Goal: Information Seeking & Learning: Check status

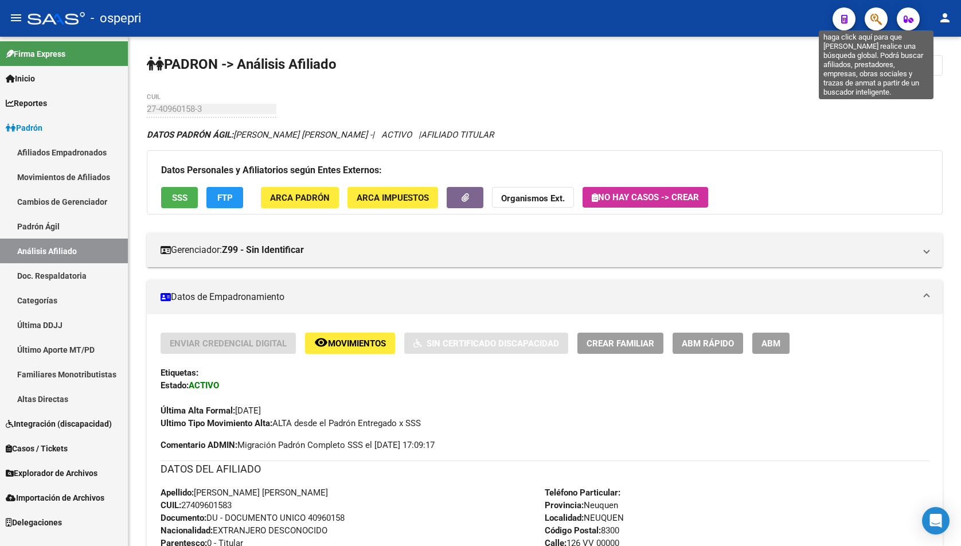
click at [878, 21] on icon "button" at bounding box center [876, 19] width 11 height 13
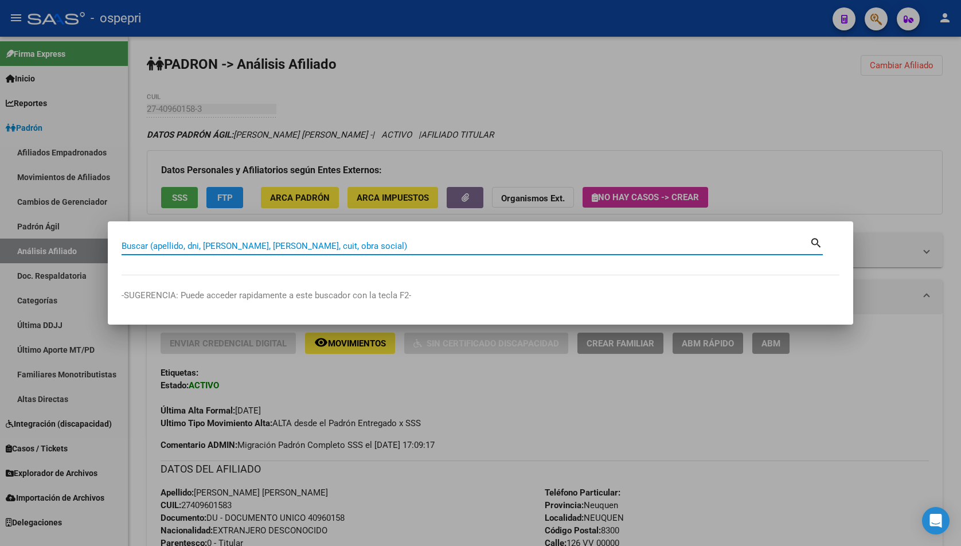
paste input "37603794"
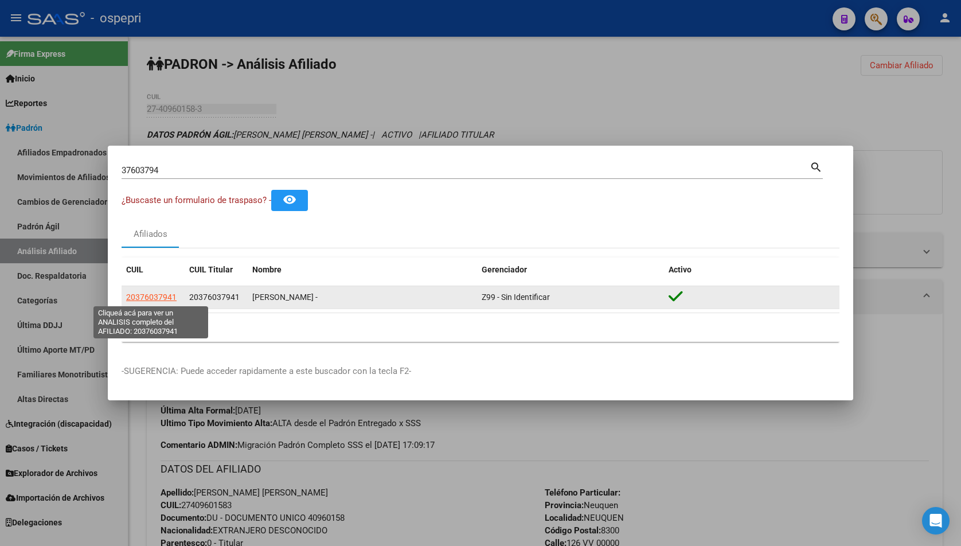
click at [158, 293] on span "20376037941" at bounding box center [151, 297] width 50 height 9
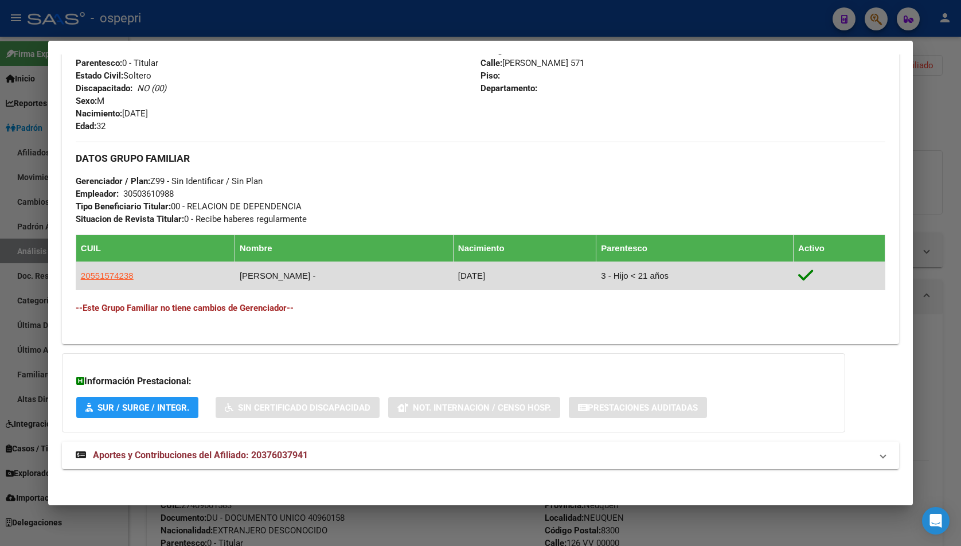
scroll to position [476, 0]
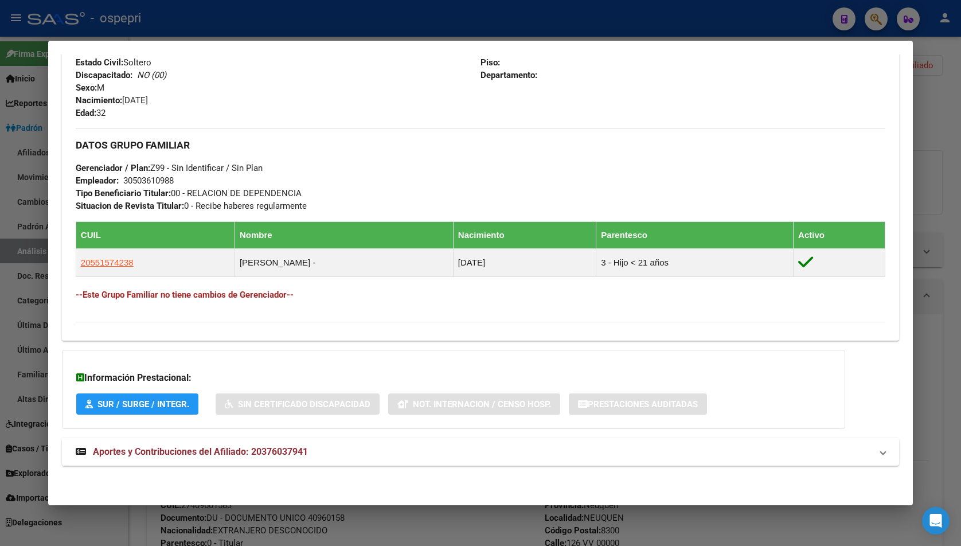
click at [305, 463] on mat-expansion-panel-header "Aportes y Contribuciones del Afiliado: 20376037941" at bounding box center [480, 452] width 837 height 28
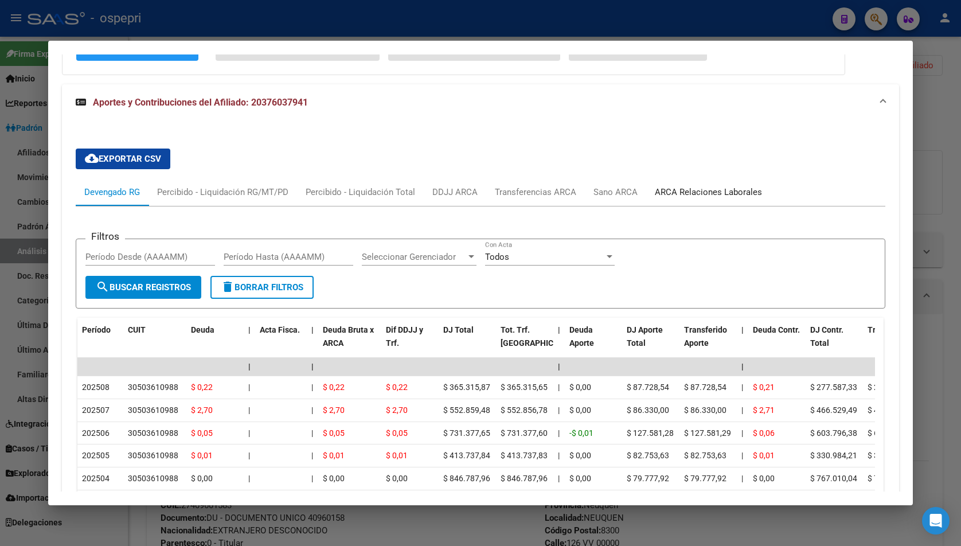
click at [705, 183] on div "ARCA Relaciones Laborales" at bounding box center [708, 192] width 124 height 28
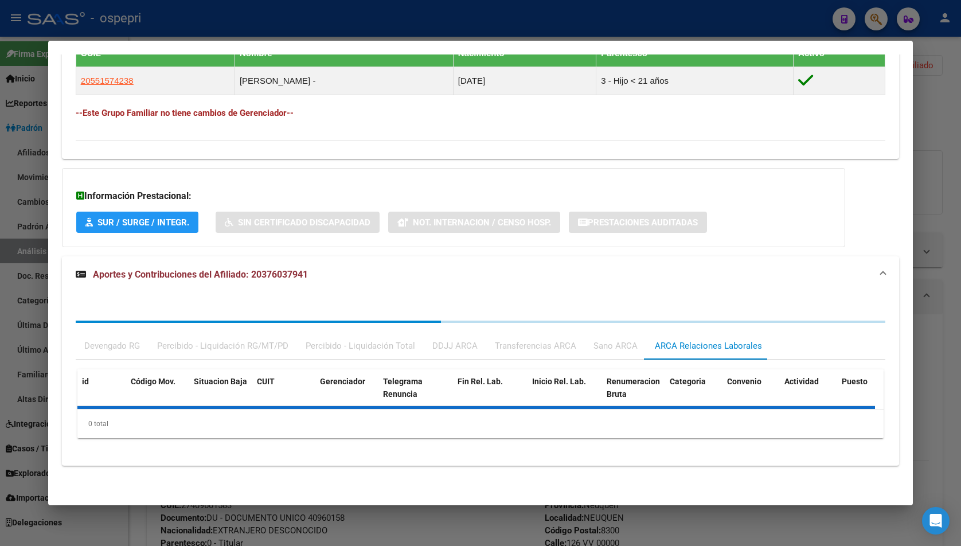
scroll to position [800, 0]
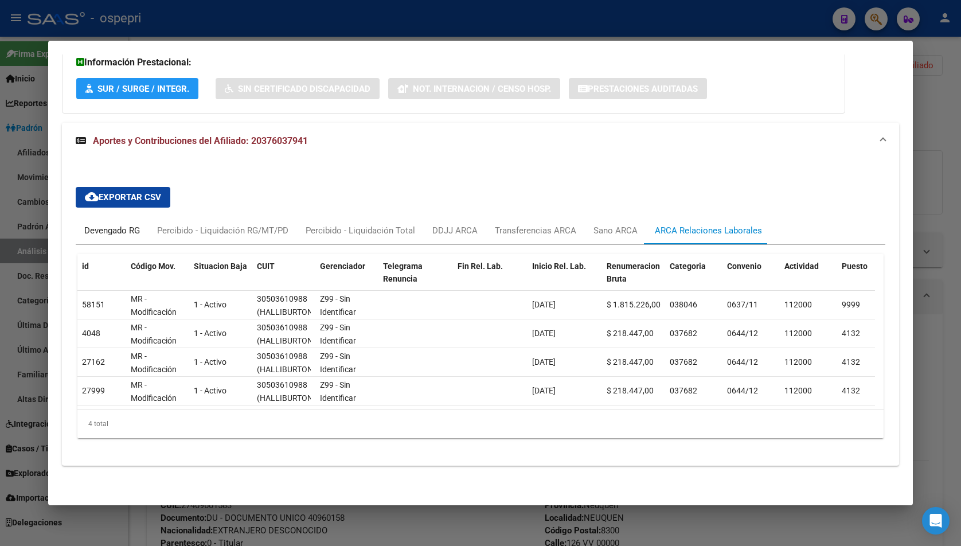
click at [123, 224] on div "Devengado RG" at bounding box center [112, 230] width 56 height 13
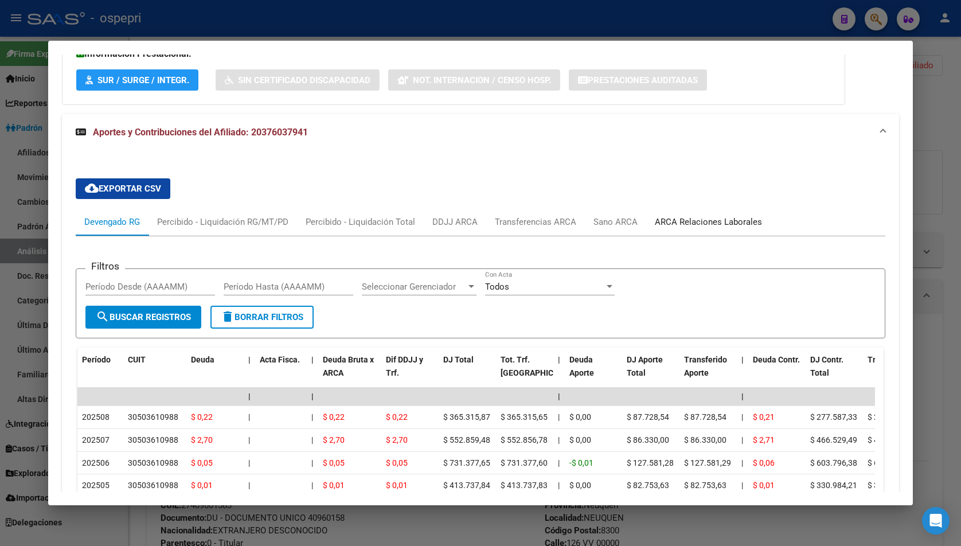
click at [681, 223] on div "ARCA Relaciones Laborales" at bounding box center [708, 222] width 107 height 13
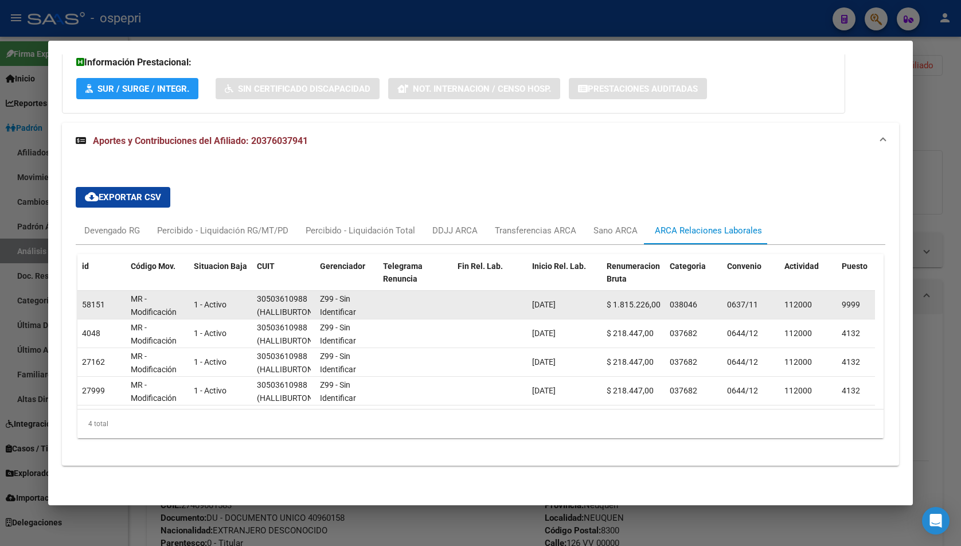
drag, startPoint x: 750, startPoint y: 294, endPoint x: 564, endPoint y: 297, distance: 185.3
click at [563, 297] on div "58151 MR - Modificación de datos en la relación CUIT –CUIL 1 - Activo 305036109…" at bounding box center [789, 305] width 1425 height 29
click at [716, 299] on div "038046" at bounding box center [694, 304] width 48 height 13
drag, startPoint x: 727, startPoint y: 294, endPoint x: 756, endPoint y: 297, distance: 29.4
click at [756, 300] on span "0637/11" at bounding box center [742, 304] width 31 height 9
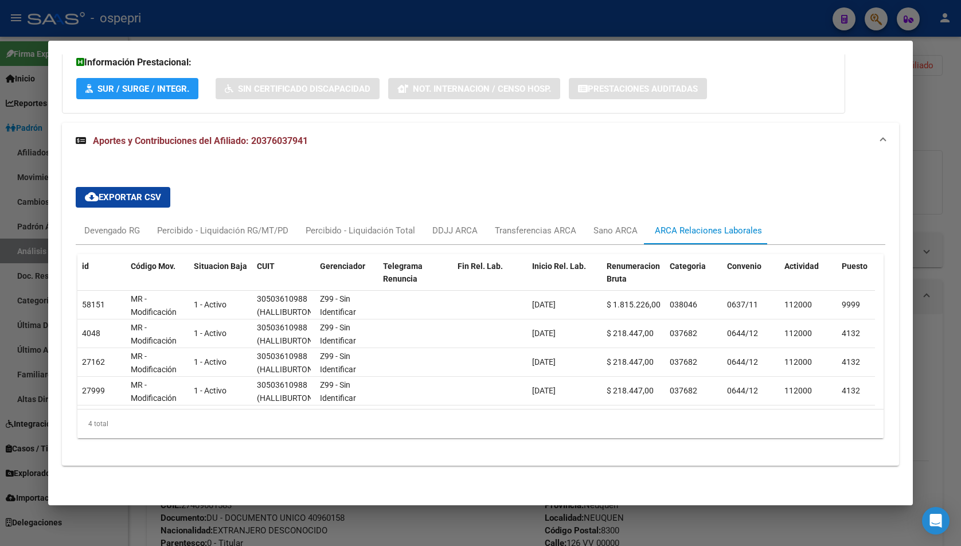
click at [932, 143] on div at bounding box center [480, 273] width 961 height 546
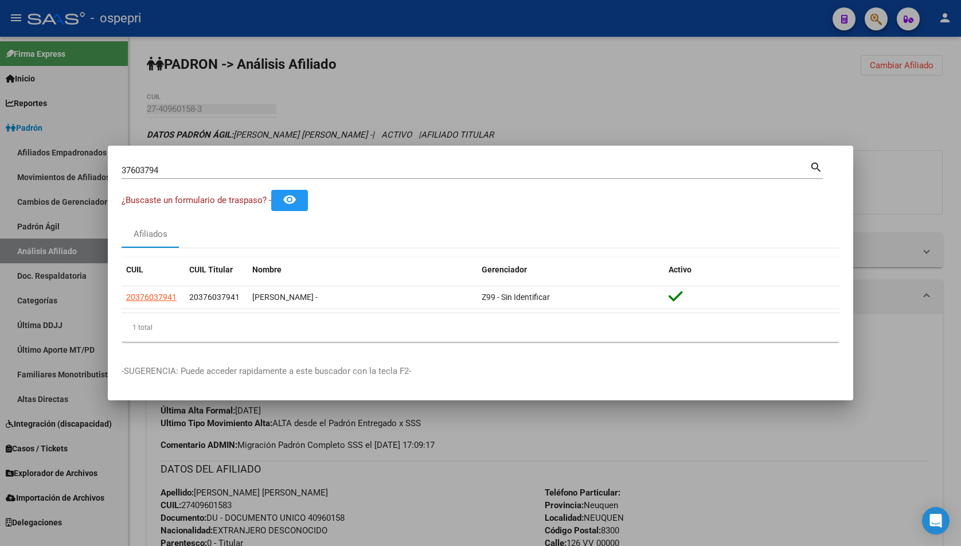
click at [244, 173] on input "37603794" at bounding box center [466, 170] width 688 height 10
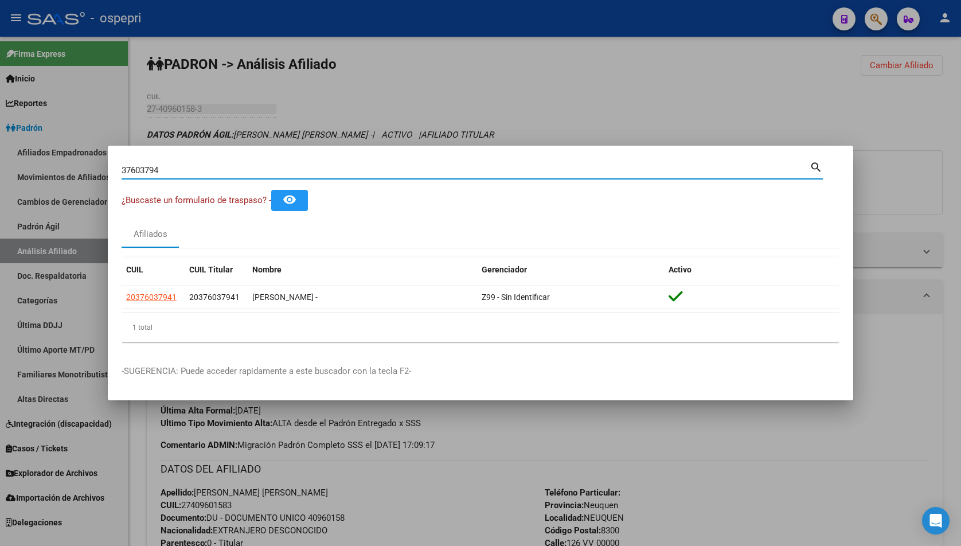
click at [244, 173] on input "37603794" at bounding box center [466, 170] width 688 height 10
paste input "1167376"
type input "31167376"
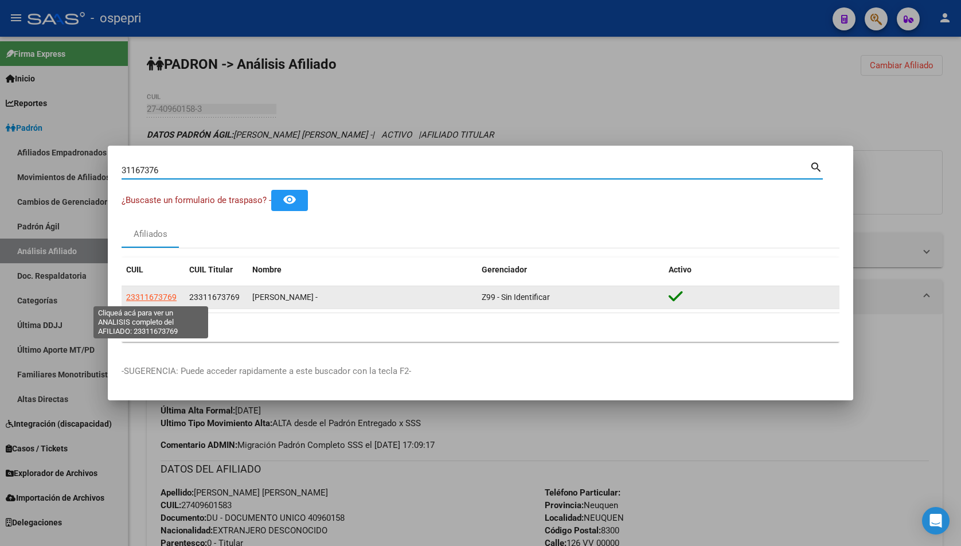
click at [162, 295] on span "23311673769" at bounding box center [151, 297] width 50 height 9
type textarea "23311673769"
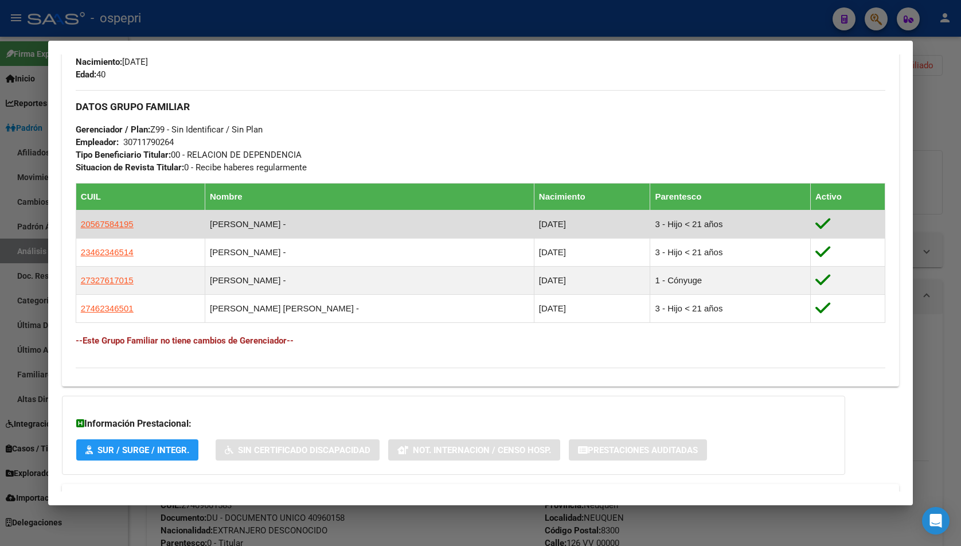
scroll to position [560, 0]
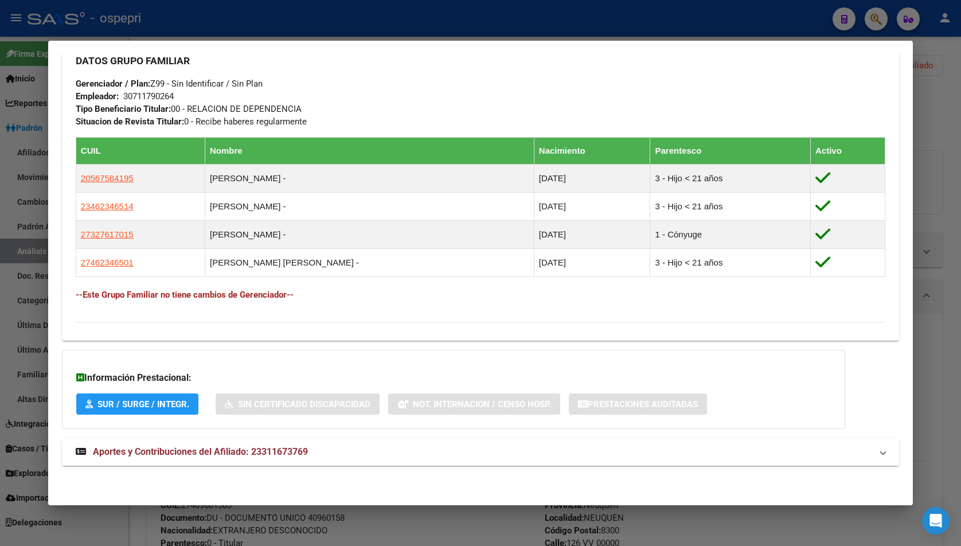
click at [343, 465] on mat-expansion-panel-header "Aportes y Contribuciones del Afiliado: 23311673769" at bounding box center [480, 452] width 837 height 28
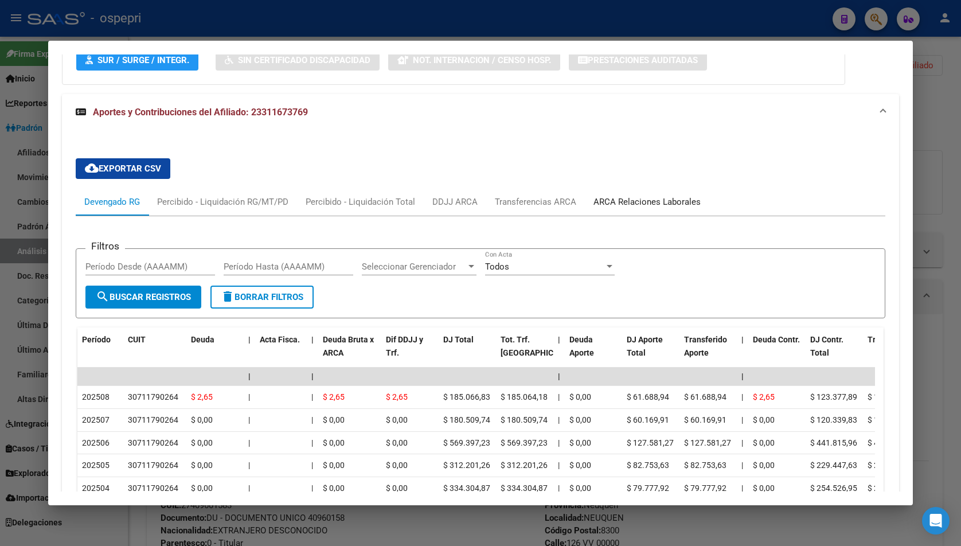
click at [623, 206] on div "ARCA Relaciones Laborales" at bounding box center [647, 202] width 107 height 13
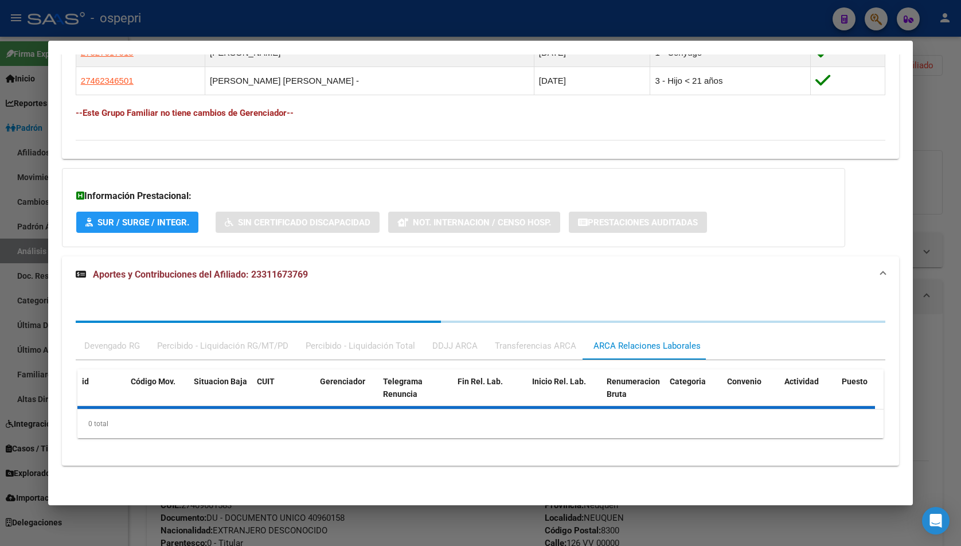
scroll to position [827, 0]
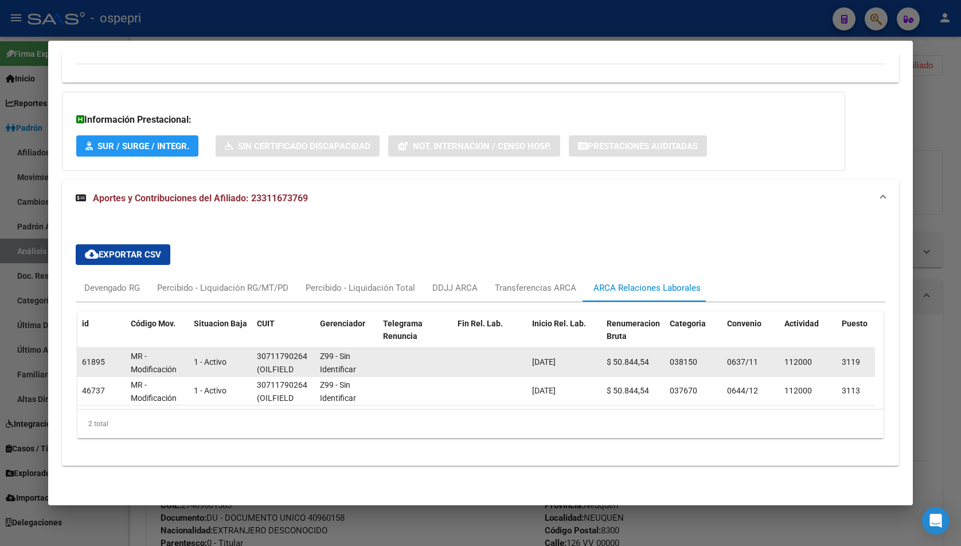
drag, startPoint x: 728, startPoint y: 351, endPoint x: 755, endPoint y: 352, distance: 26.4
click at [755, 357] on span "0637/11" at bounding box center [742, 361] width 31 height 9
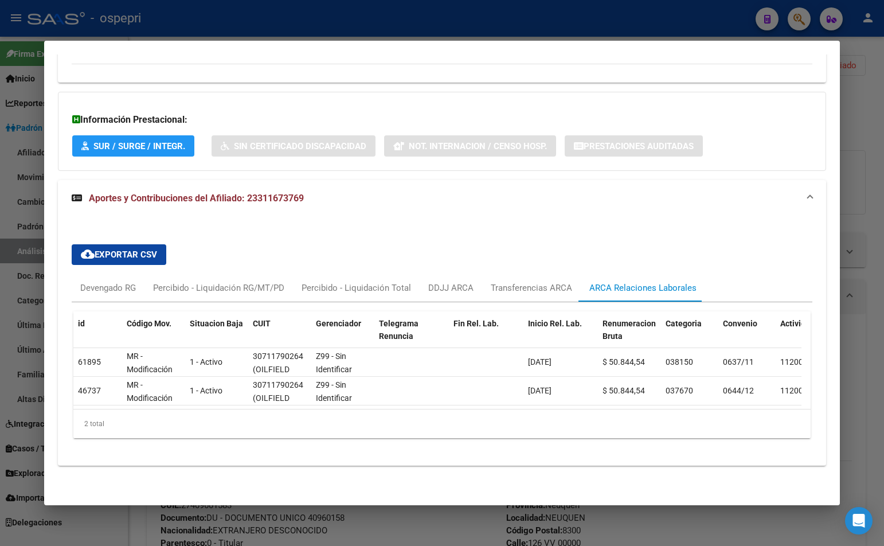
click at [866, 115] on div at bounding box center [442, 273] width 884 height 546
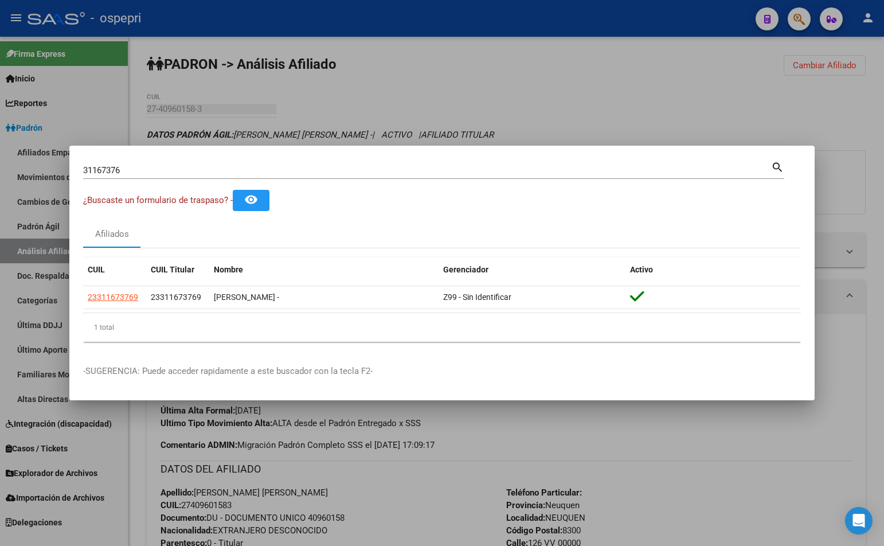
click at [345, 168] on input "31167376" at bounding box center [427, 170] width 688 height 10
paste input "23385755"
type input "23385755"
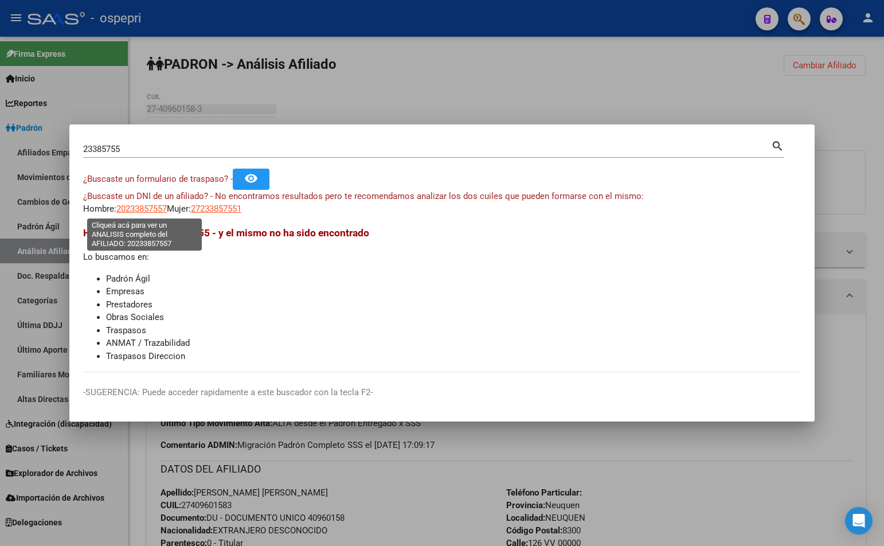
click at [139, 209] on span "20233857557" at bounding box center [141, 209] width 50 height 10
type textarea "20233857557"
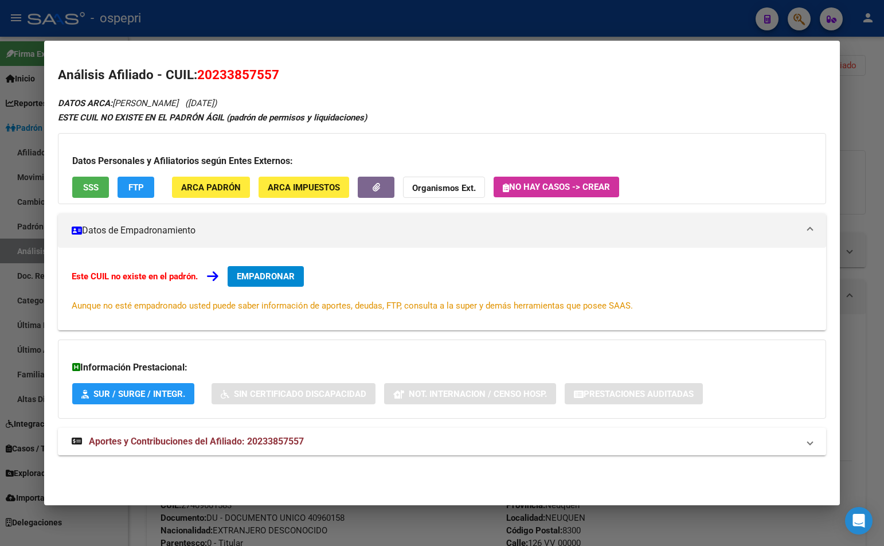
click at [430, 412] on div "Información Prestacional: SUR / SURGE / INTEGR. Sin Certificado Discapacidad No…" at bounding box center [442, 379] width 769 height 79
click at [430, 448] on mat-panel-title "Aportes y Contribuciones del Afiliado: 20233857557" at bounding box center [435, 442] width 727 height 14
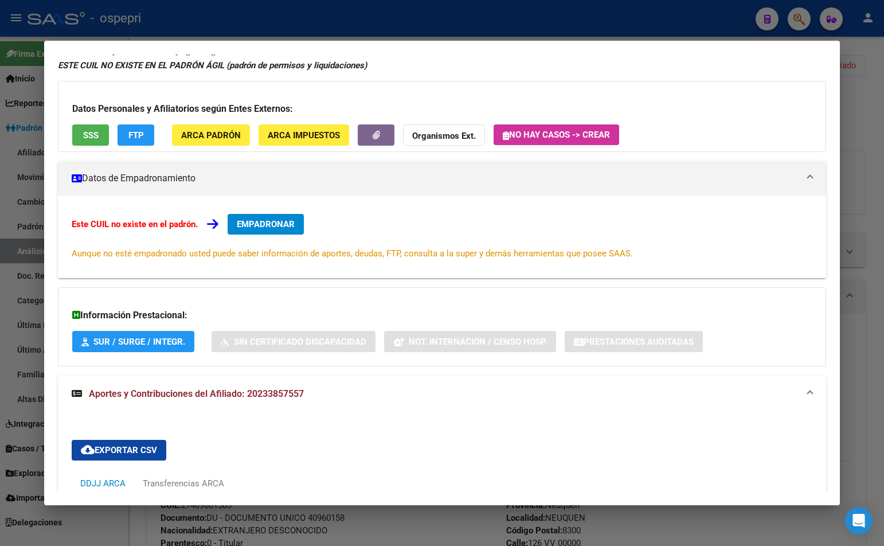
scroll to position [0, 0]
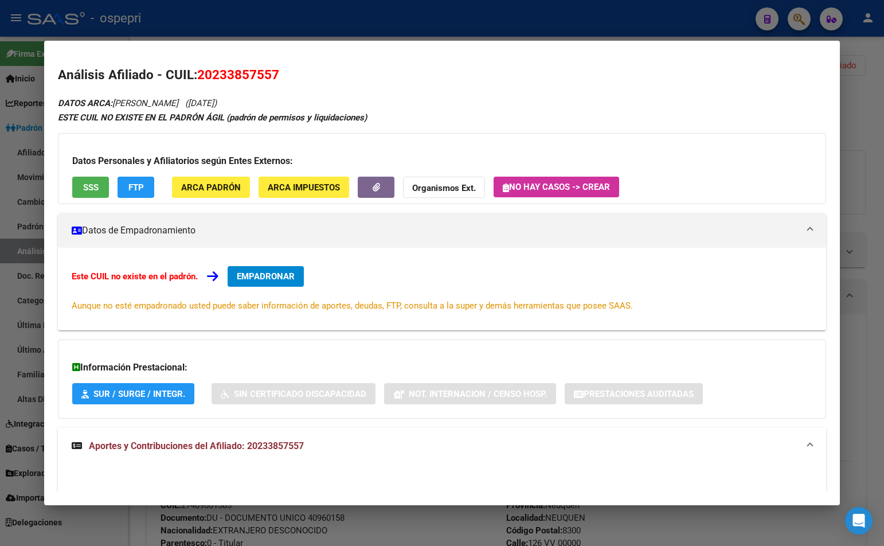
click at [217, 68] on span "20233857557" at bounding box center [238, 74] width 82 height 15
copy span "20233857557"
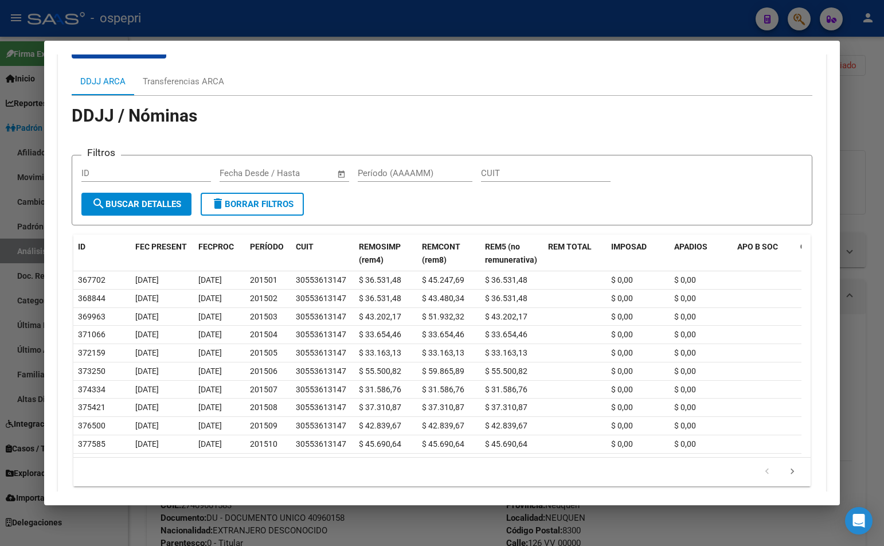
scroll to position [459, 0]
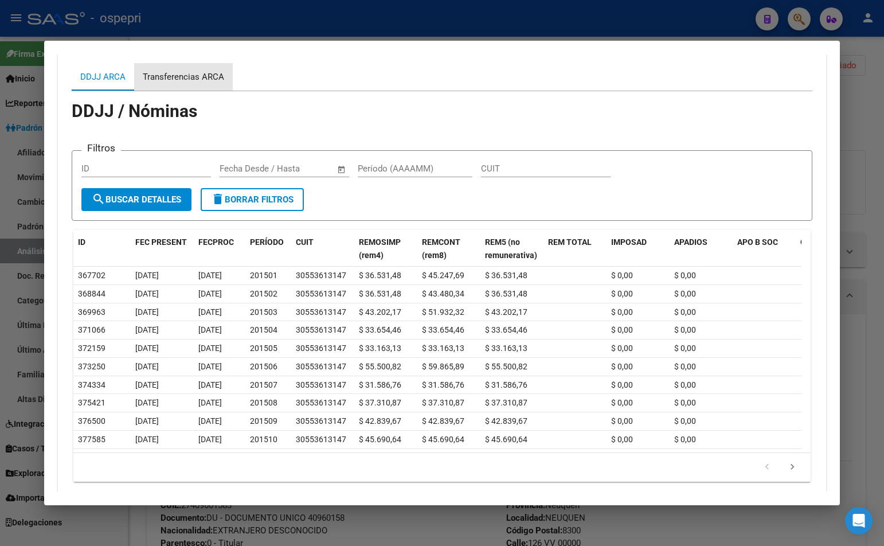
click at [190, 86] on div "Transferencias ARCA" at bounding box center [183, 77] width 99 height 28
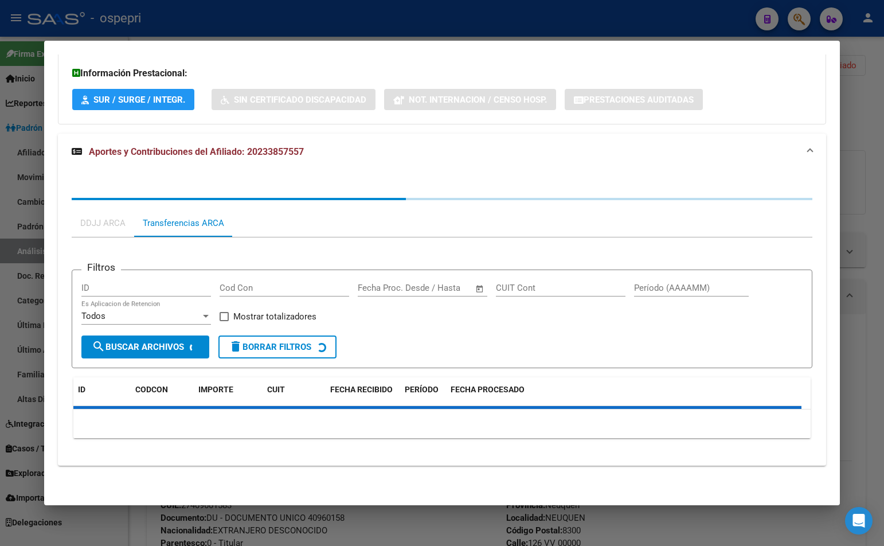
scroll to position [337, 0]
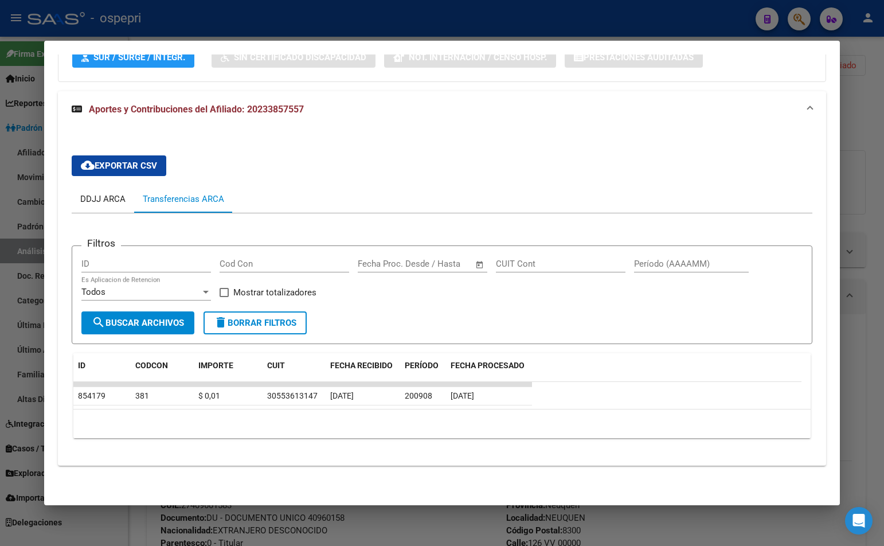
click at [110, 202] on div "DDJJ ARCA" at bounding box center [102, 199] width 45 height 13
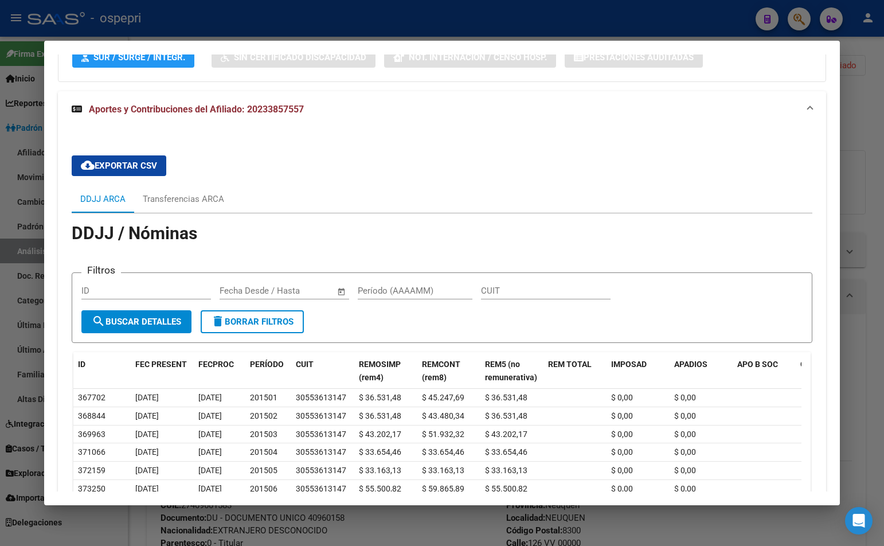
drag, startPoint x: 859, startPoint y: 100, endPoint x: 650, endPoint y: 124, distance: 210.1
click at [858, 100] on div at bounding box center [442, 273] width 884 height 546
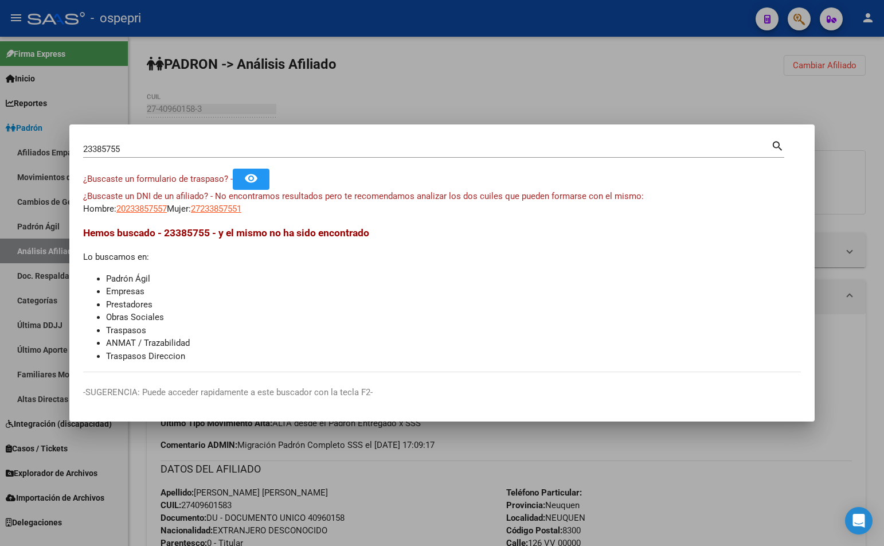
click at [144, 160] on div "23385755 Buscar (apellido, dni, [PERSON_NAME], [PERSON_NAME], cuit, obra social…" at bounding box center [434, 153] width 702 height 30
click at [138, 153] on input "23385755" at bounding box center [427, 149] width 688 height 10
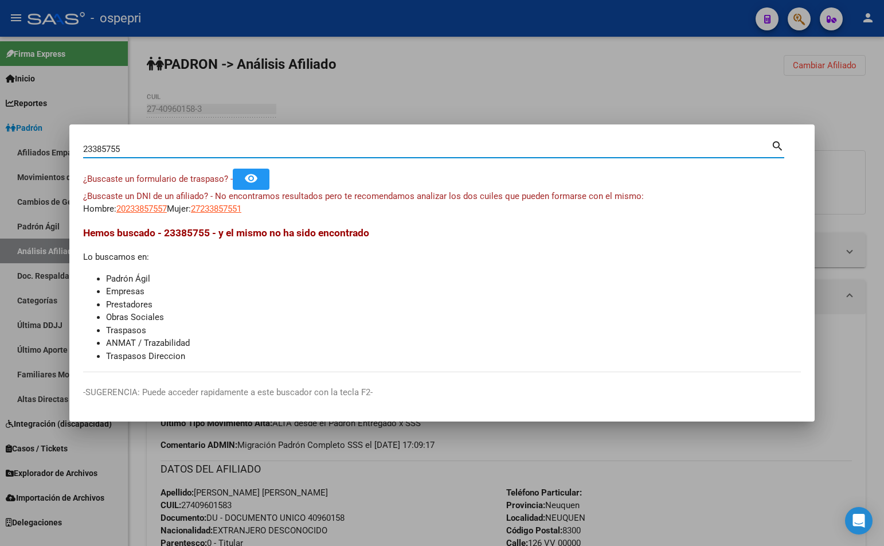
click at [138, 153] on input "23385755" at bounding box center [427, 149] width 688 height 10
paste input "92707994"
type input "92707994"
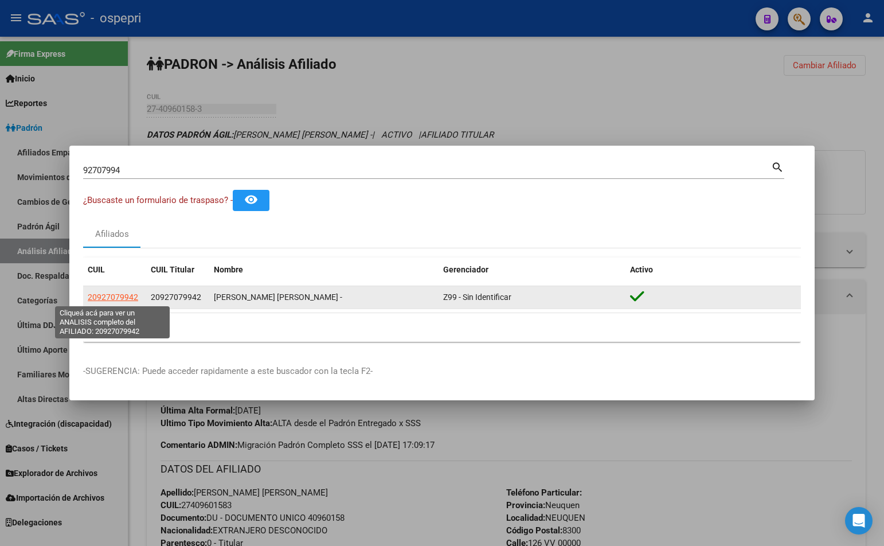
click at [112, 295] on span "20927079942" at bounding box center [113, 297] width 50 height 9
type textarea "20927079942"
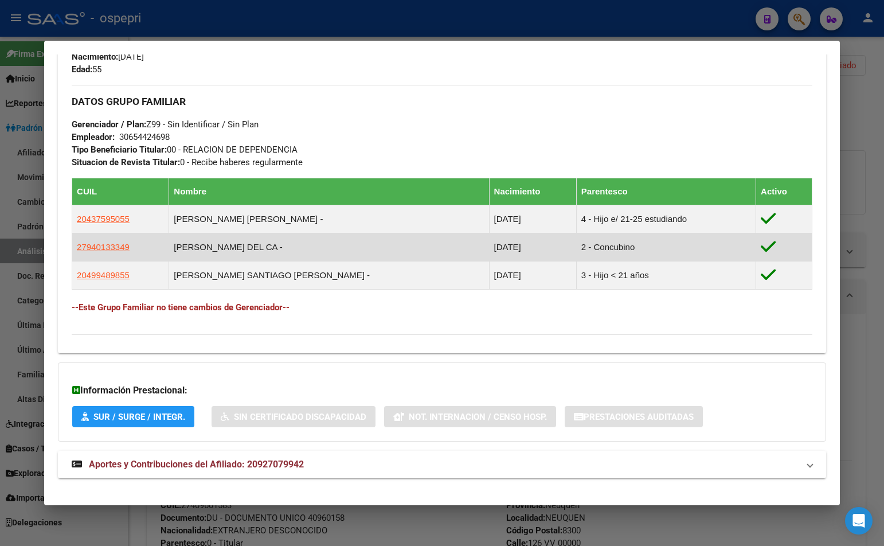
scroll to position [532, 0]
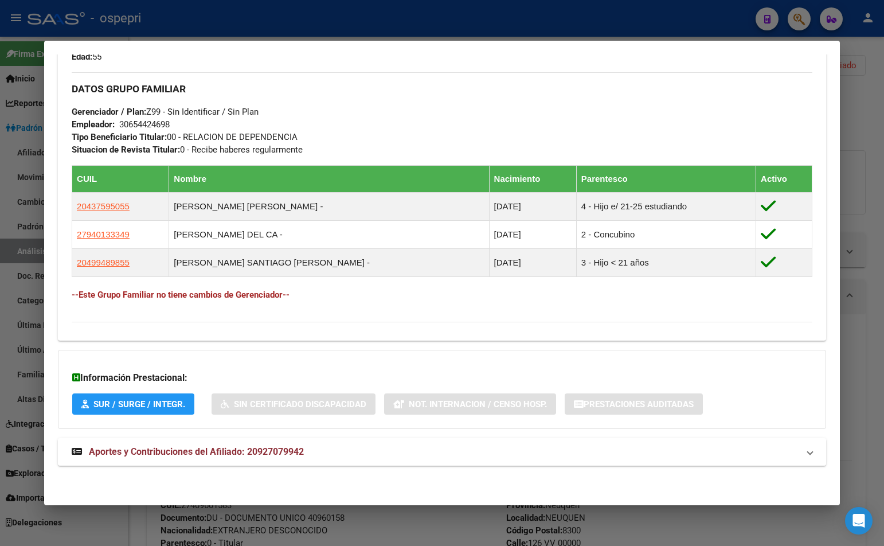
click at [369, 441] on mat-expansion-panel-header "Aportes y Contribuciones del Afiliado: 20927079942" at bounding box center [442, 452] width 769 height 28
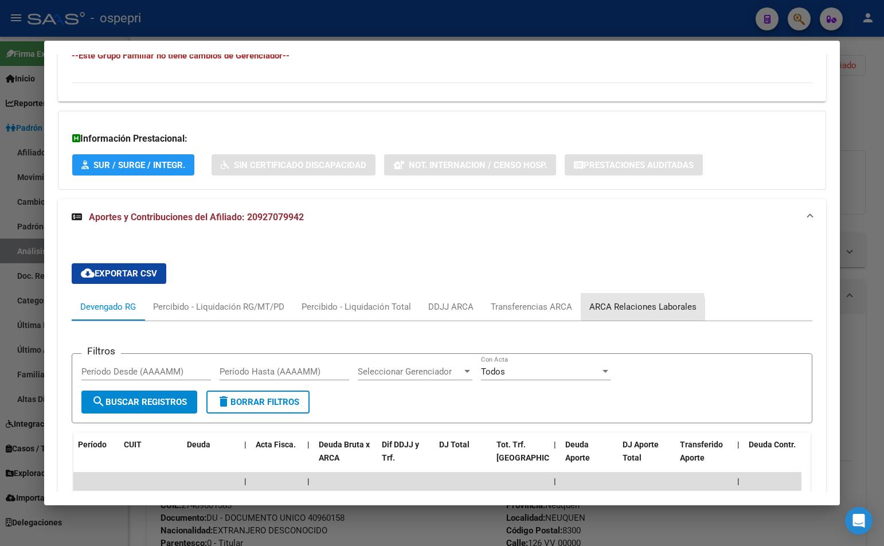
click at [635, 314] on div "ARCA Relaciones Laborales" at bounding box center [643, 307] width 124 height 28
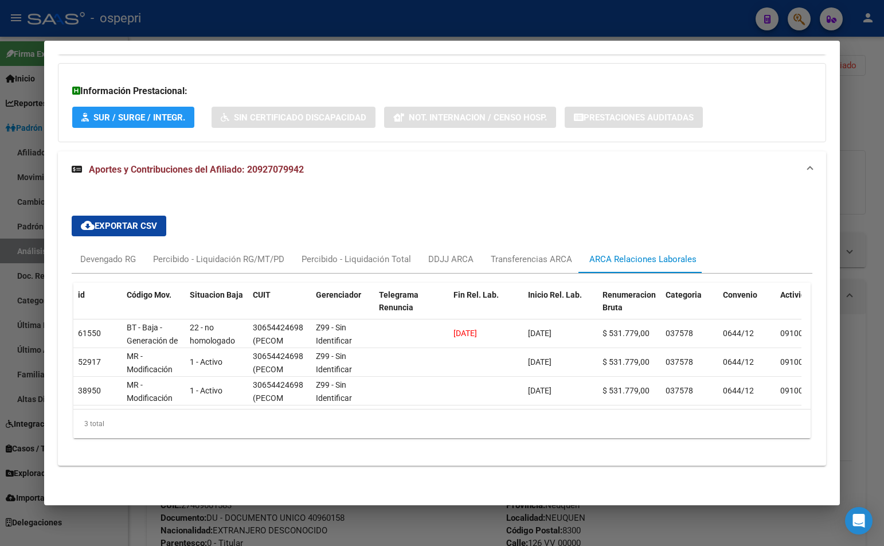
scroll to position [827, 0]
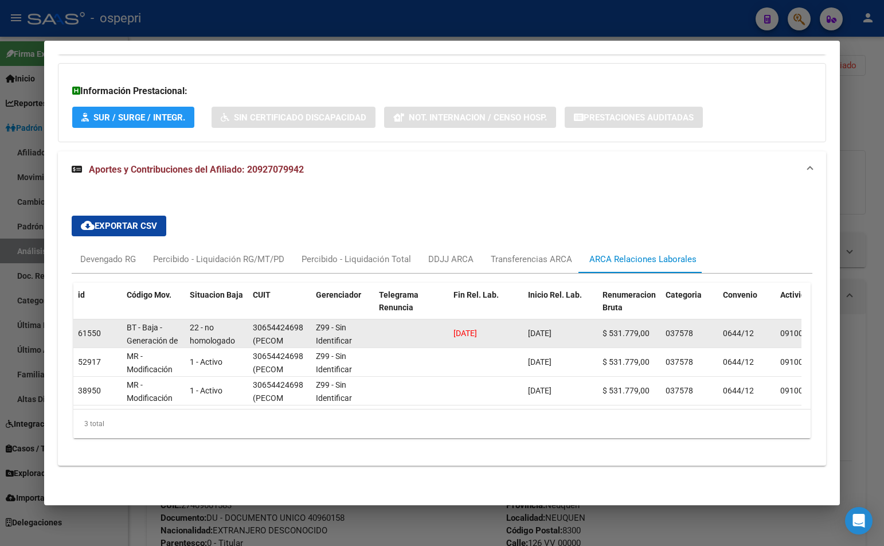
drag, startPoint x: 454, startPoint y: 325, endPoint x: 501, endPoint y: 324, distance: 47.0
click at [501, 327] on div "[DATE]" at bounding box center [486, 333] width 65 height 13
